Goal: Transaction & Acquisition: Purchase product/service

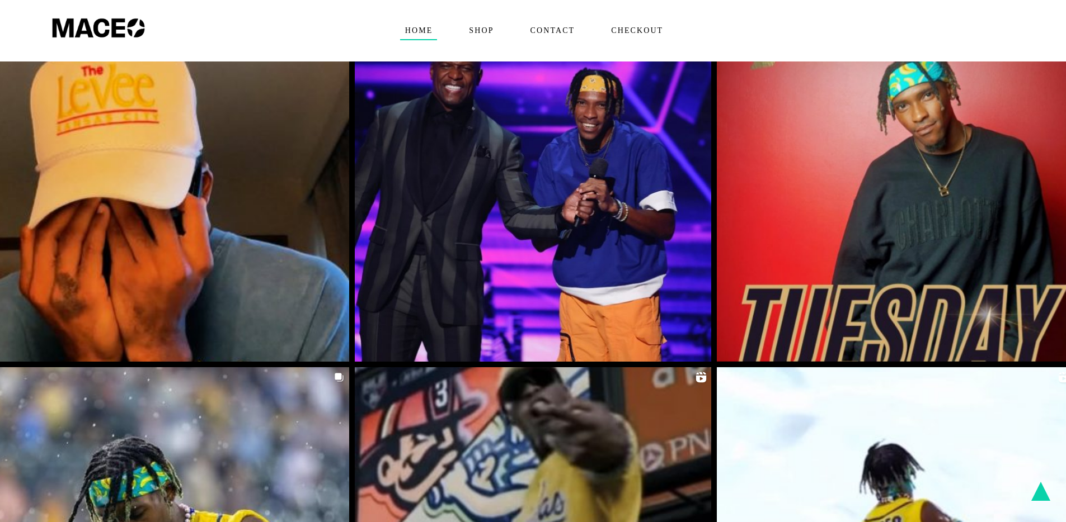
scroll to position [1851, 0]
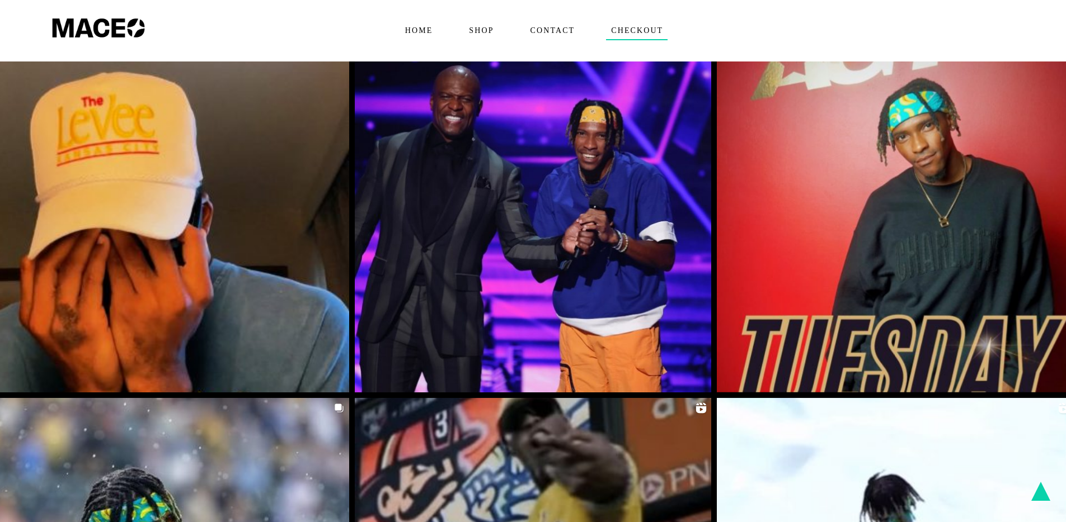
click at [635, 26] on span "Checkout" at bounding box center [637, 31] width 62 height 18
click at [466, 31] on span "Shop" at bounding box center [481, 31] width 34 height 18
click at [413, 31] on span "Home" at bounding box center [418, 31] width 37 height 18
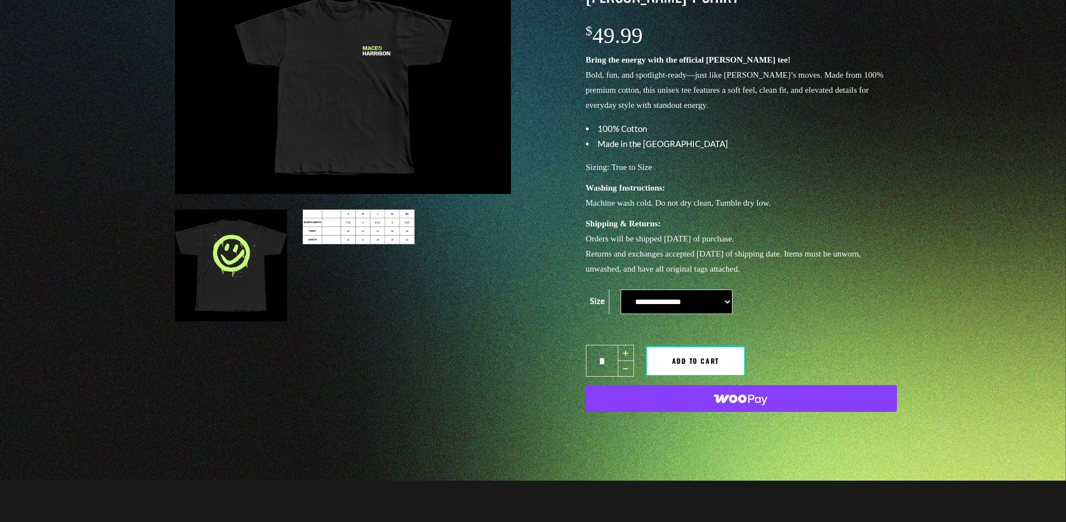
scroll to position [107, 0]
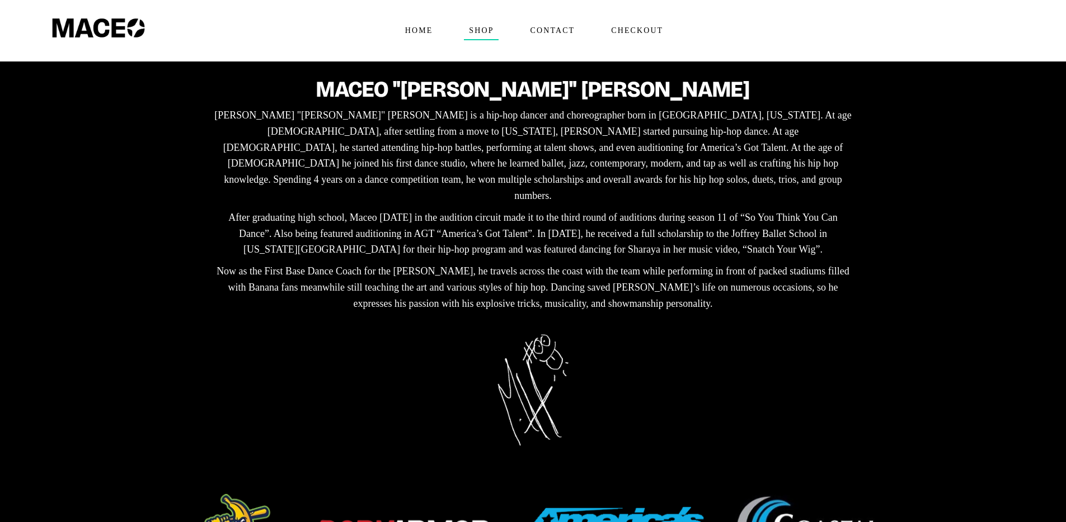
scroll to position [251, 0]
